Goal: Find specific page/section: Find specific page/section

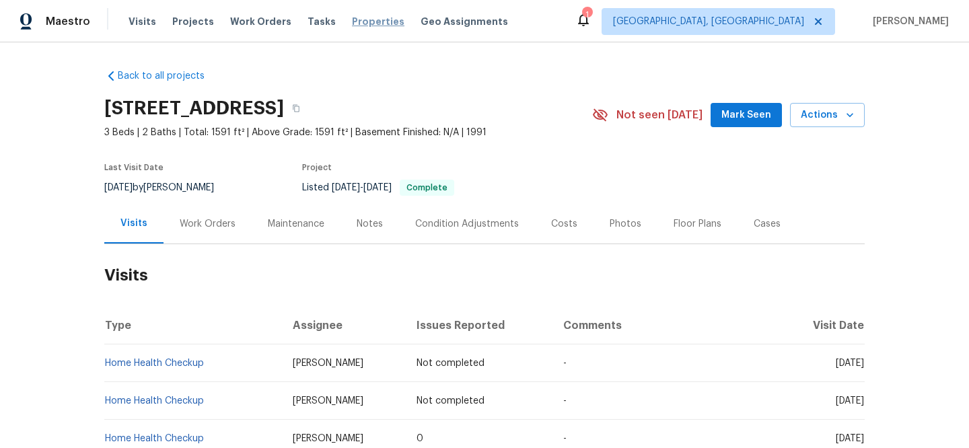
click at [352, 19] on span "Properties" at bounding box center [378, 21] width 52 height 13
